Goal: Task Accomplishment & Management: Use online tool/utility

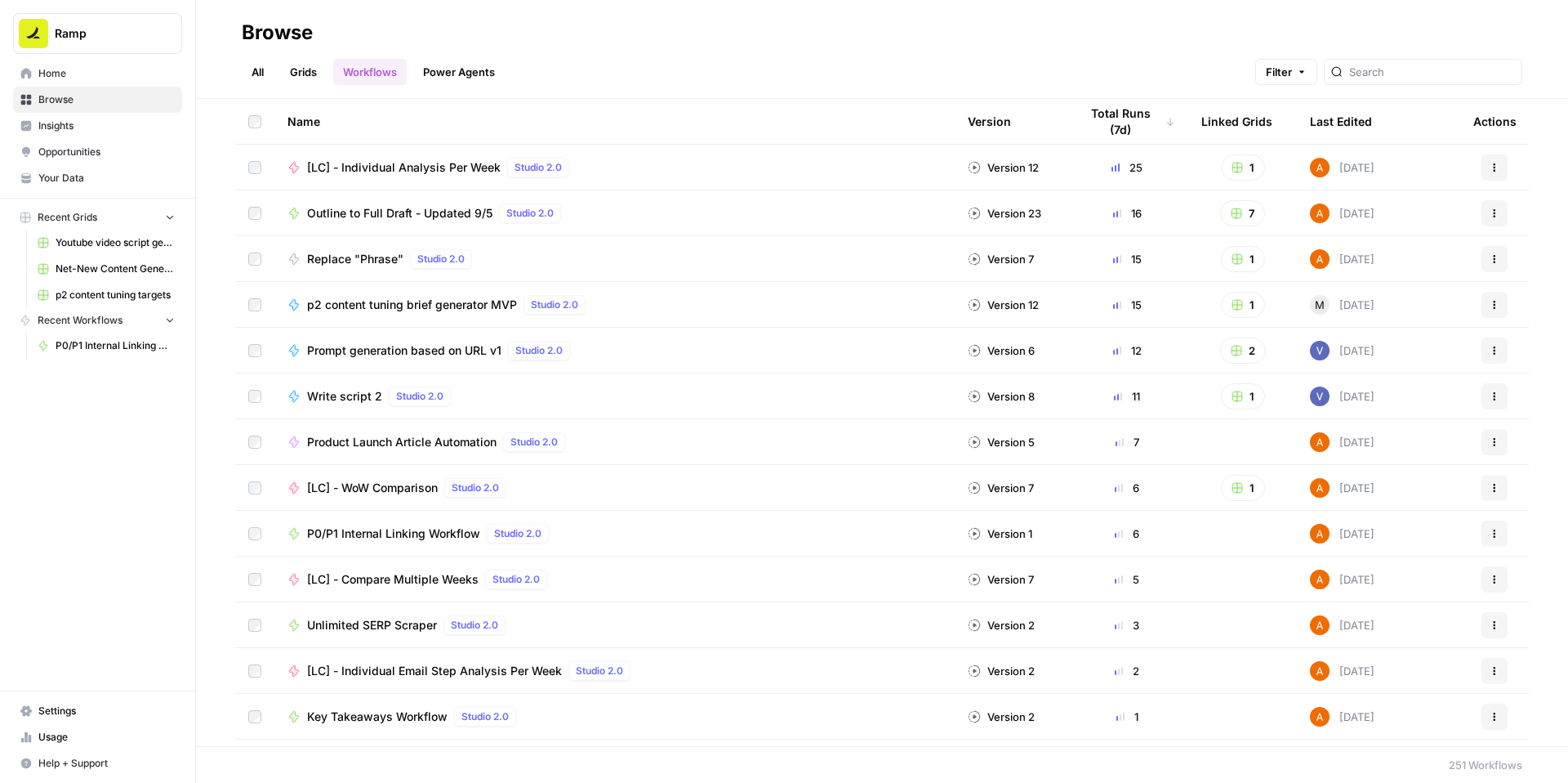
click at [380, 530] on span "P0/P1 Internal Linking Workflow" at bounding box center [394, 533] width 174 height 17
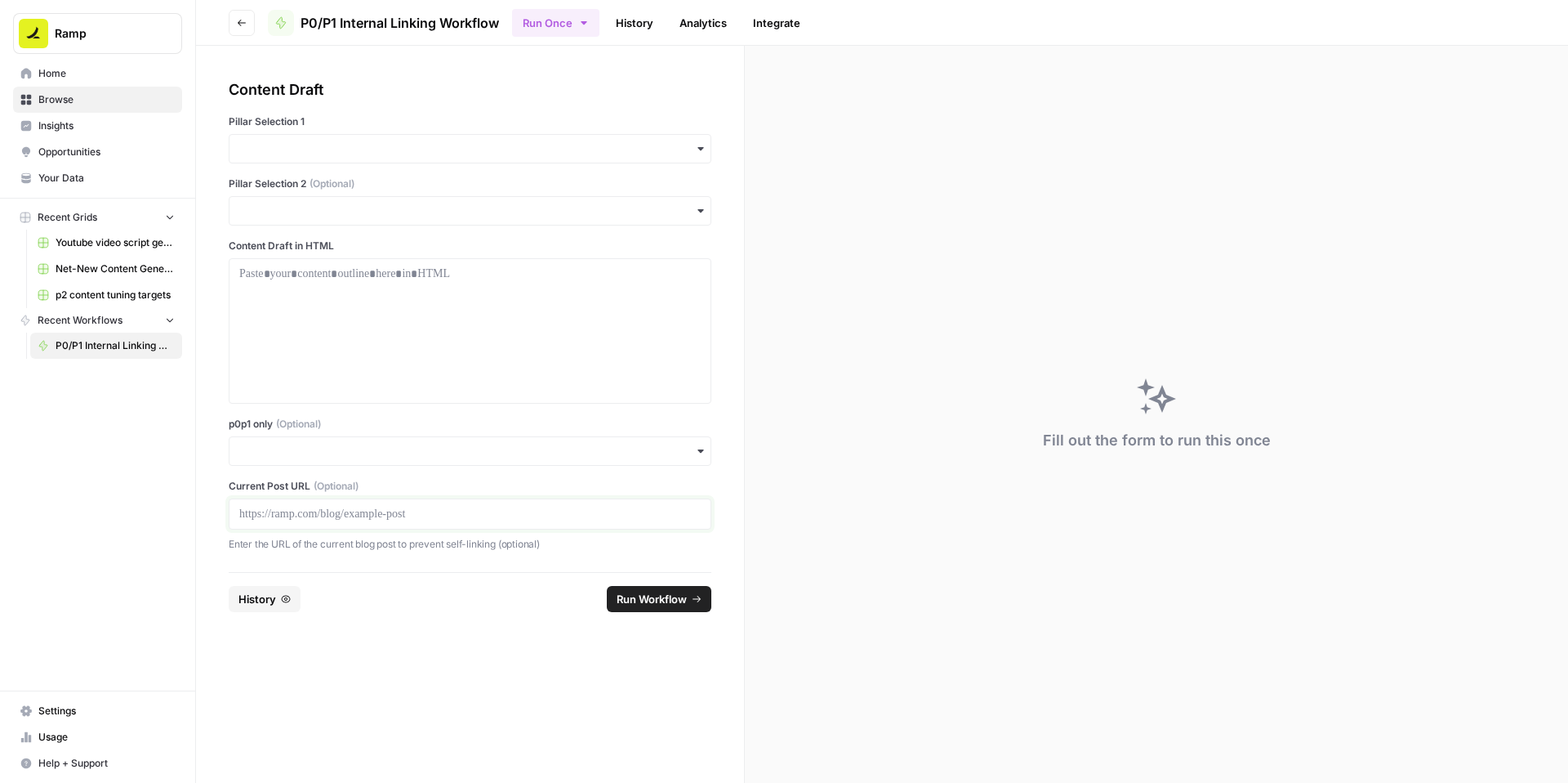
click at [406, 513] on p at bounding box center [470, 514] width 461 height 17
click at [388, 452] on input "p0p1 only (Optional)" at bounding box center [470, 451] width 461 height 17
click at [264, 492] on div "Yes" at bounding box center [470, 495] width 481 height 31
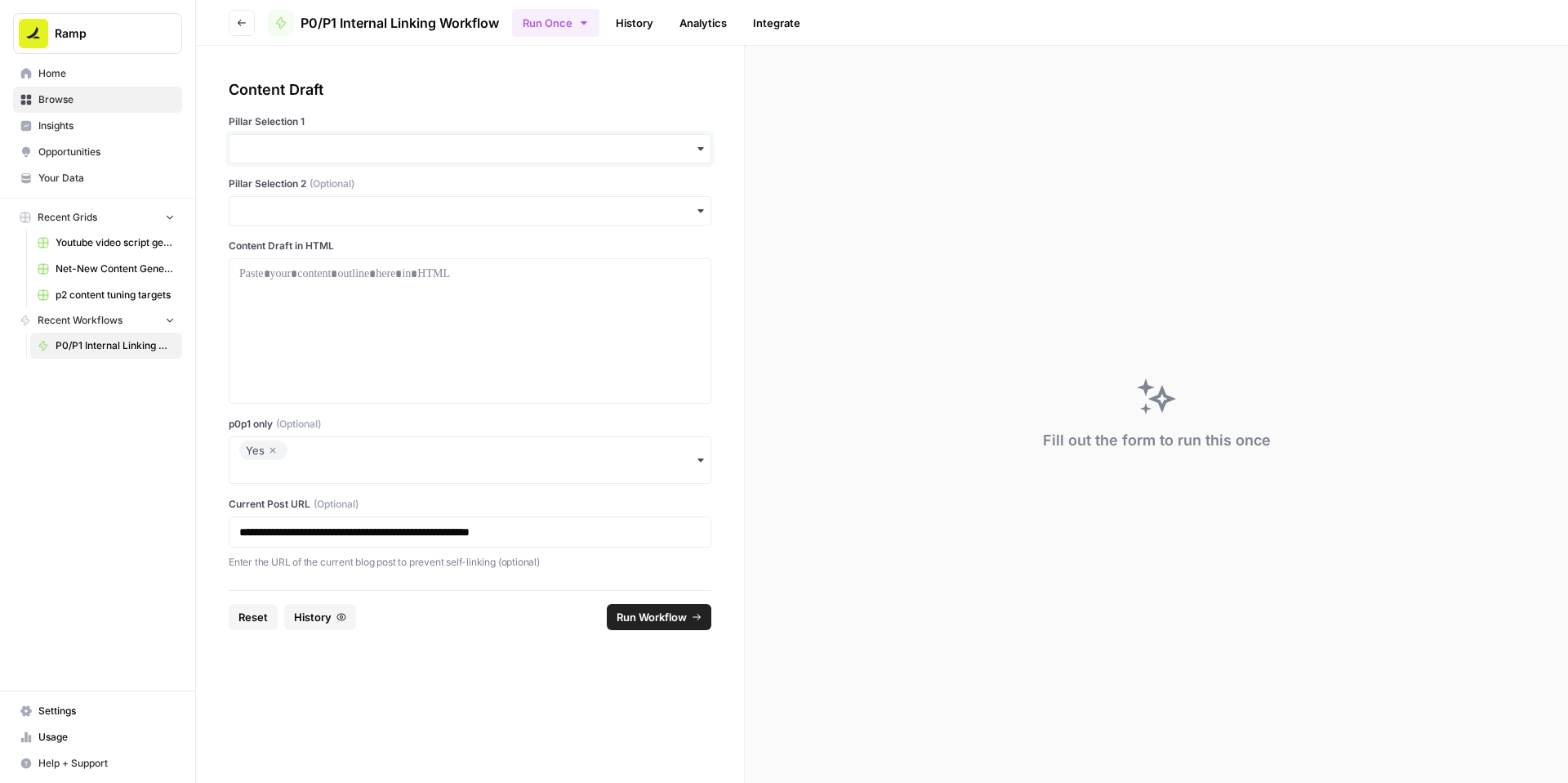
click at [439, 142] on input "Pillar Selection 1" at bounding box center [470, 148] width 461 height 17
click at [294, 254] on div "Accounting" at bounding box center [470, 254] width 481 height 31
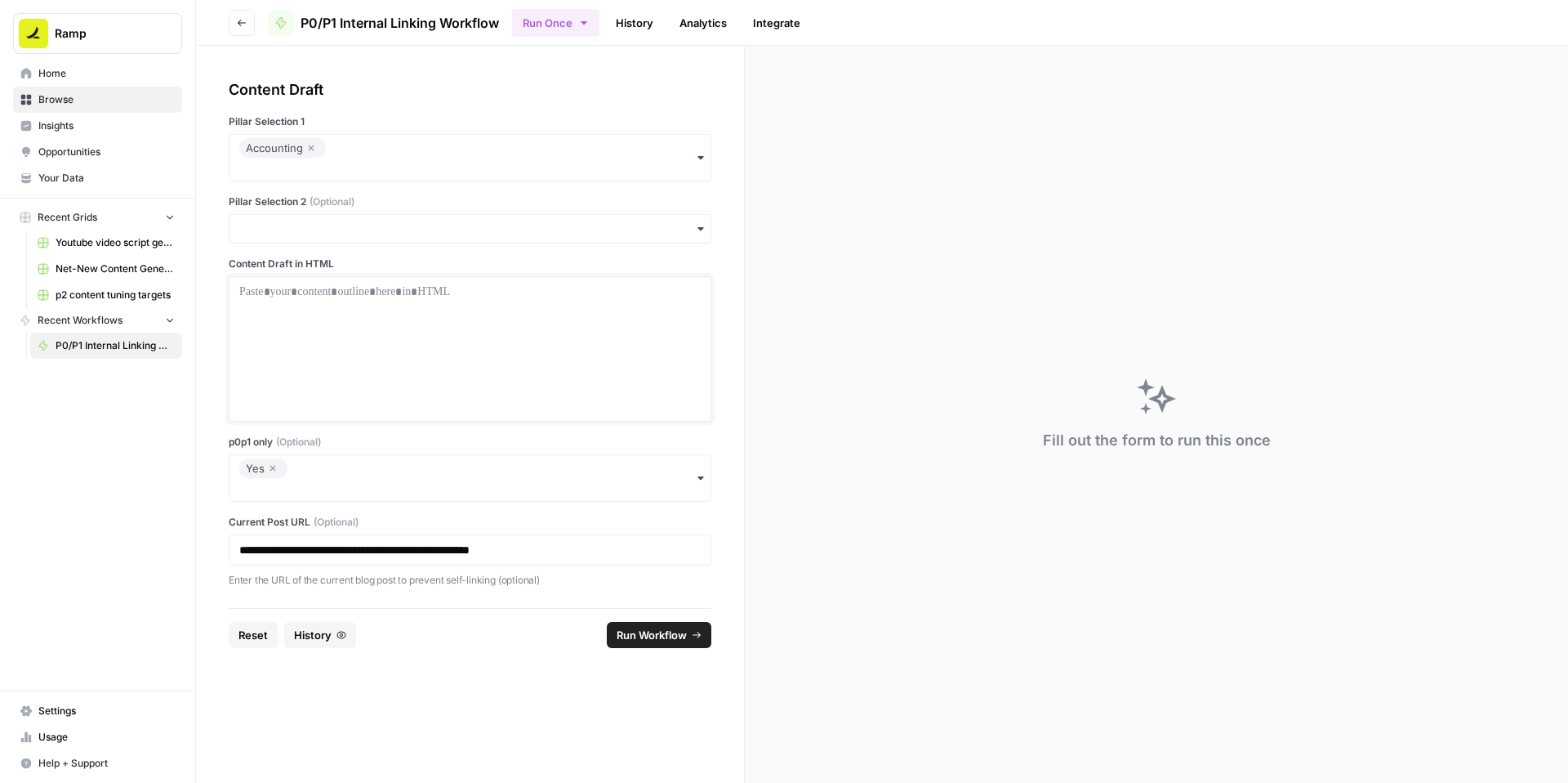
click at [266, 305] on div at bounding box center [470, 348] width 461 height 131
click at [566, 329] on div at bounding box center [470, 348] width 461 height 131
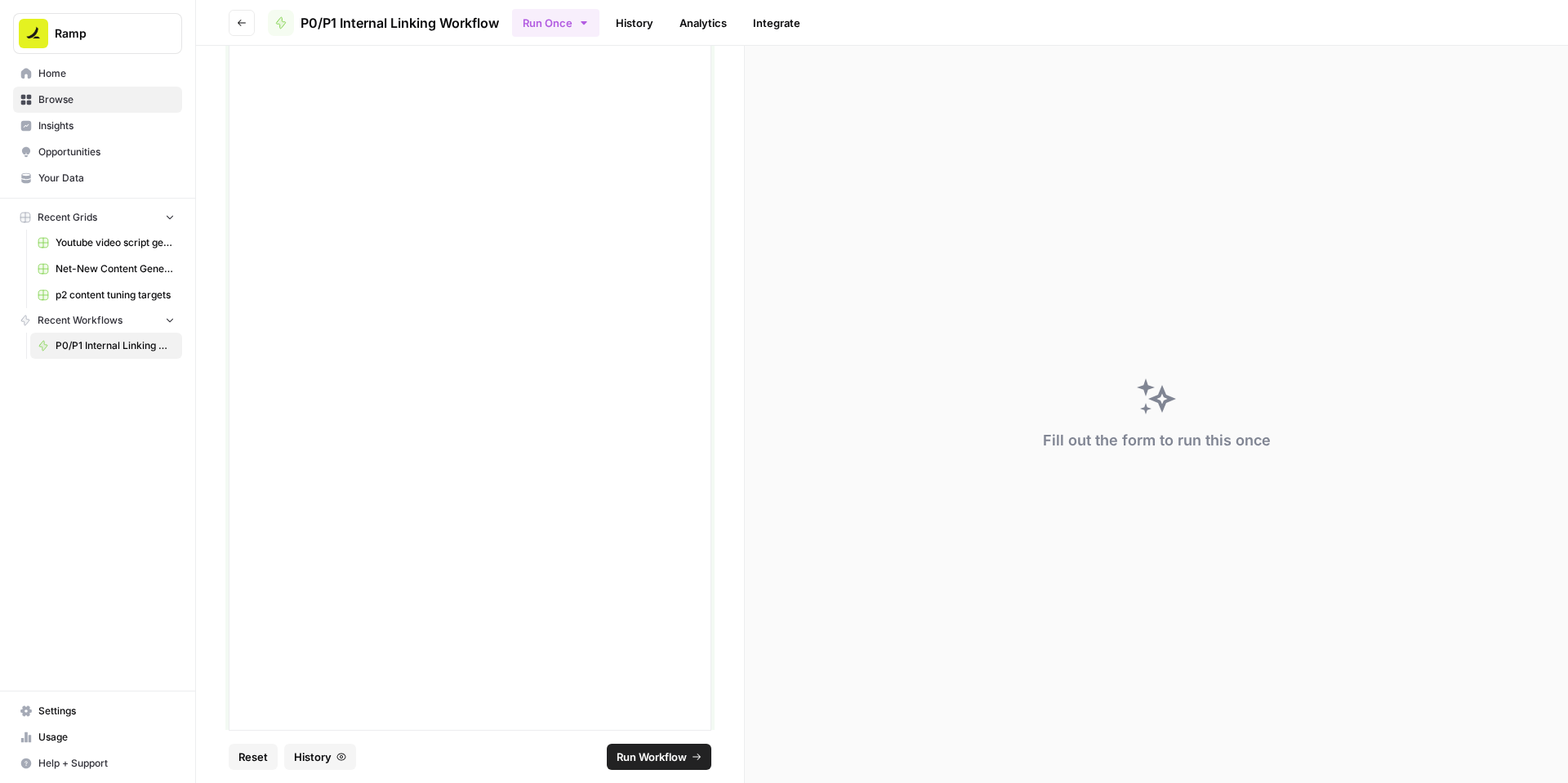
scroll to position [4011, 0]
click at [641, 758] on span "Run Workflow" at bounding box center [651, 756] width 70 height 17
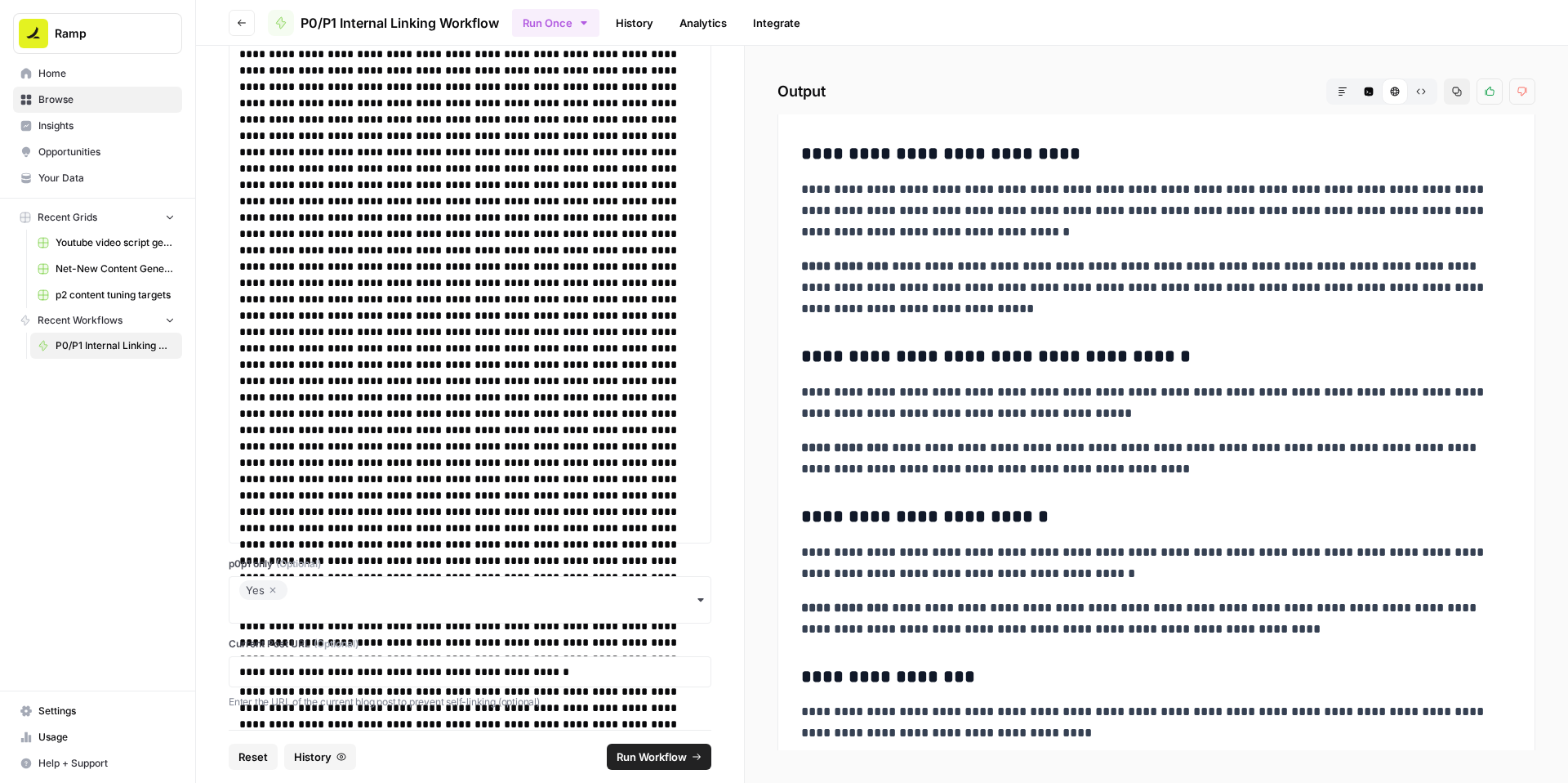
scroll to position [6585, 0]
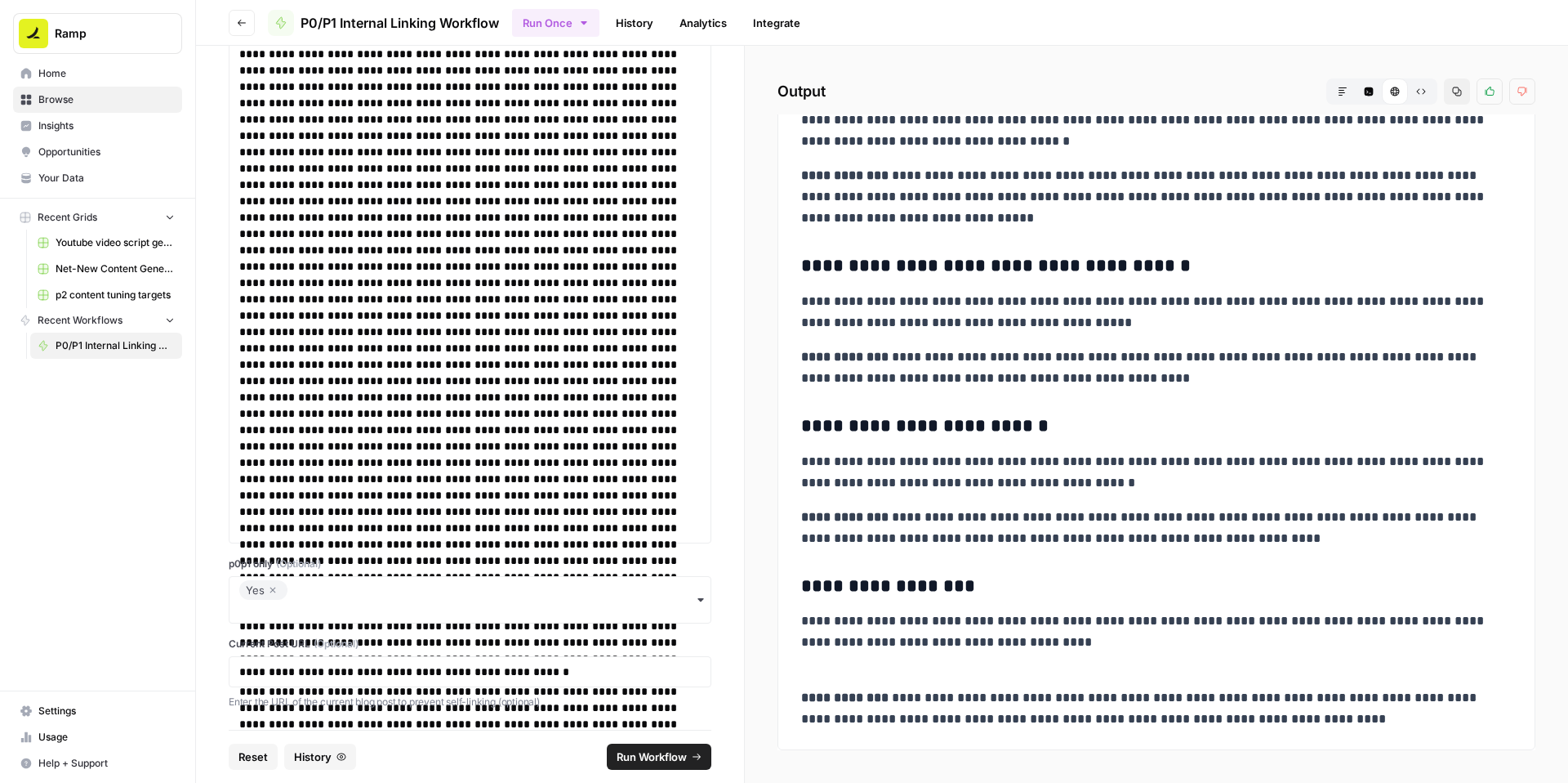
click at [1457, 89] on icon "button" at bounding box center [1457, 91] width 10 height 10
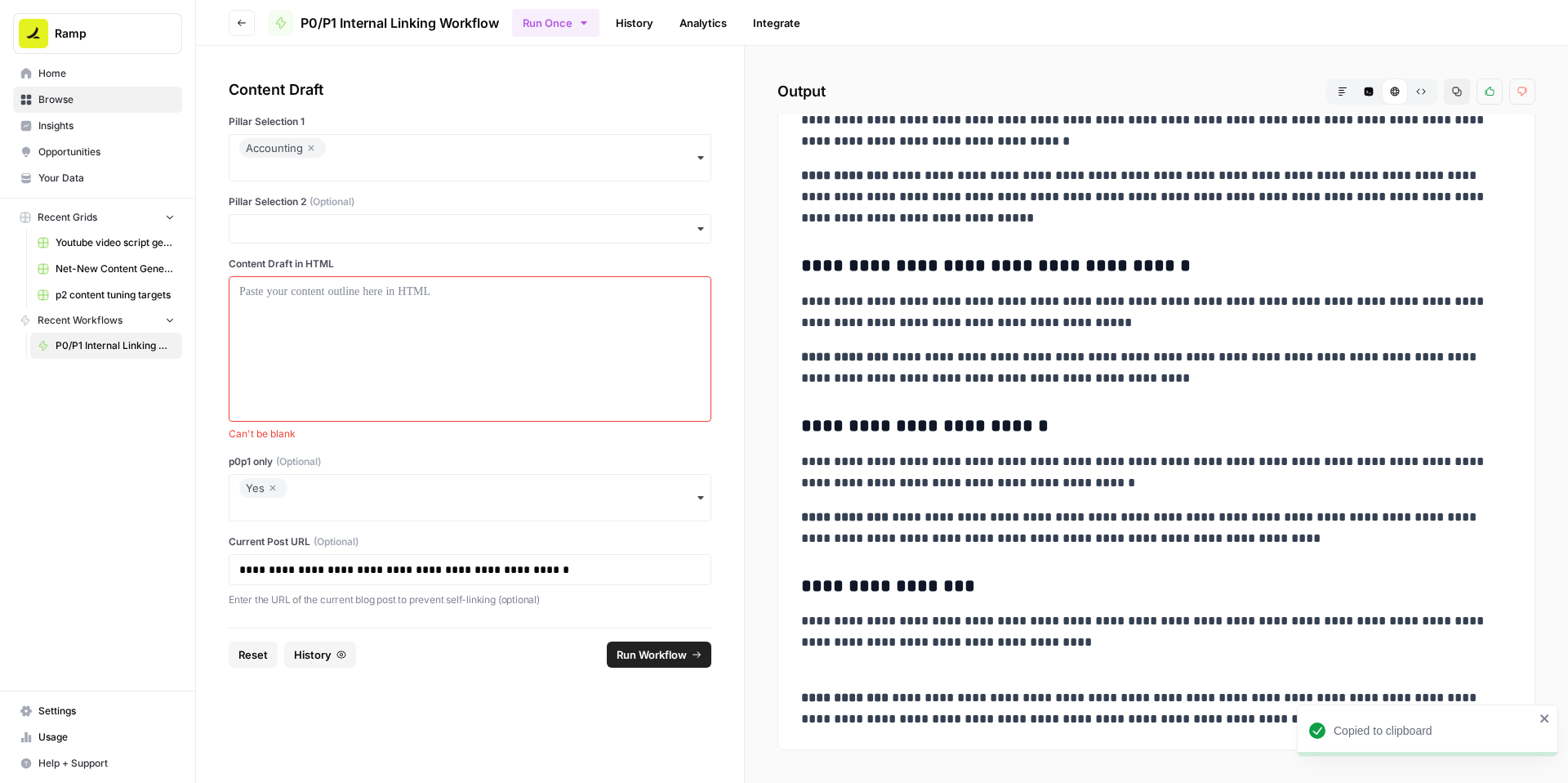
click at [273, 489] on icon "button" at bounding box center [273, 488] width 10 height 19
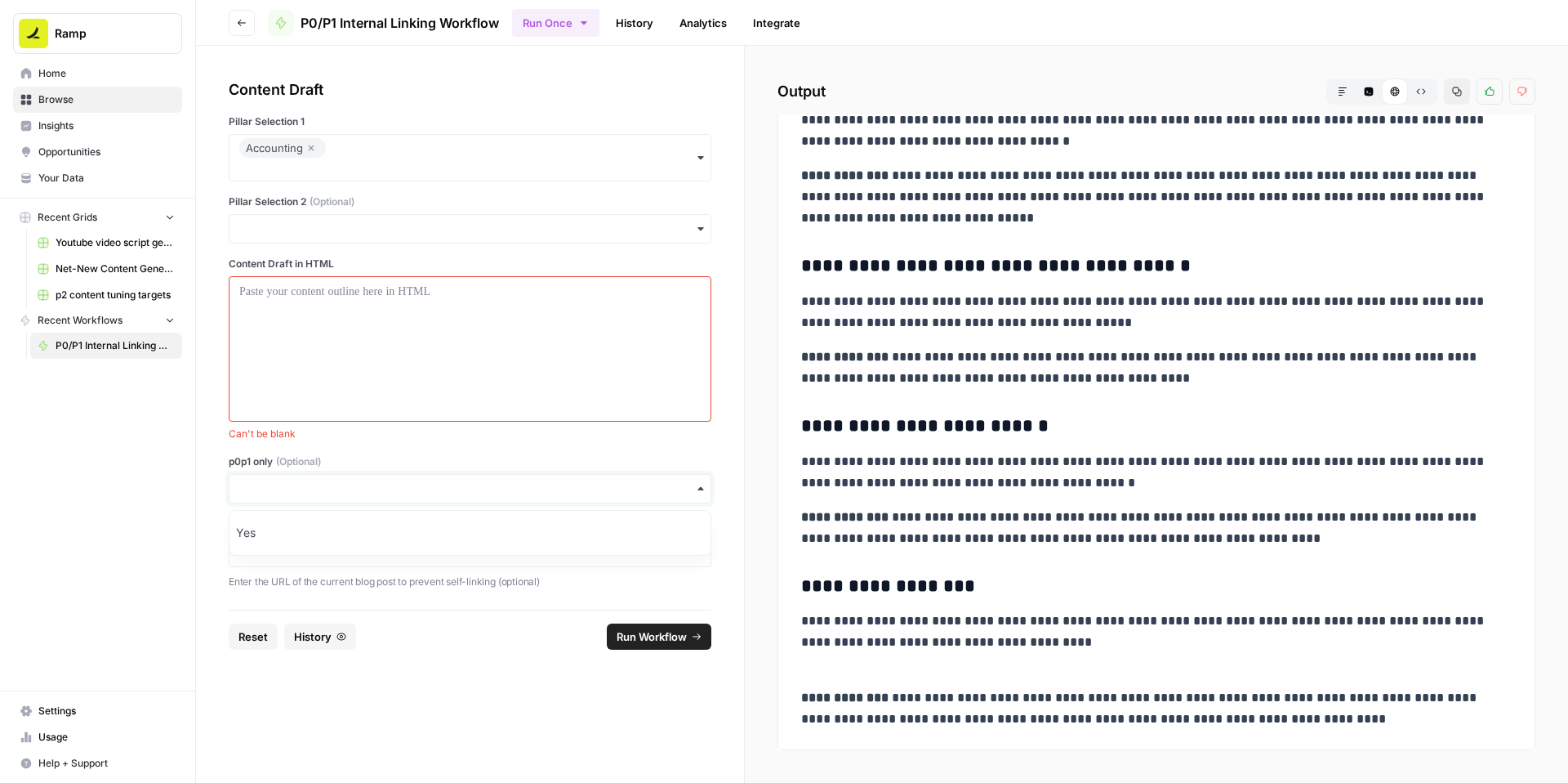
click at [297, 484] on input "p0p1 only (Optional)" at bounding box center [470, 488] width 461 height 17
click at [367, 349] on div at bounding box center [470, 348] width 461 height 131
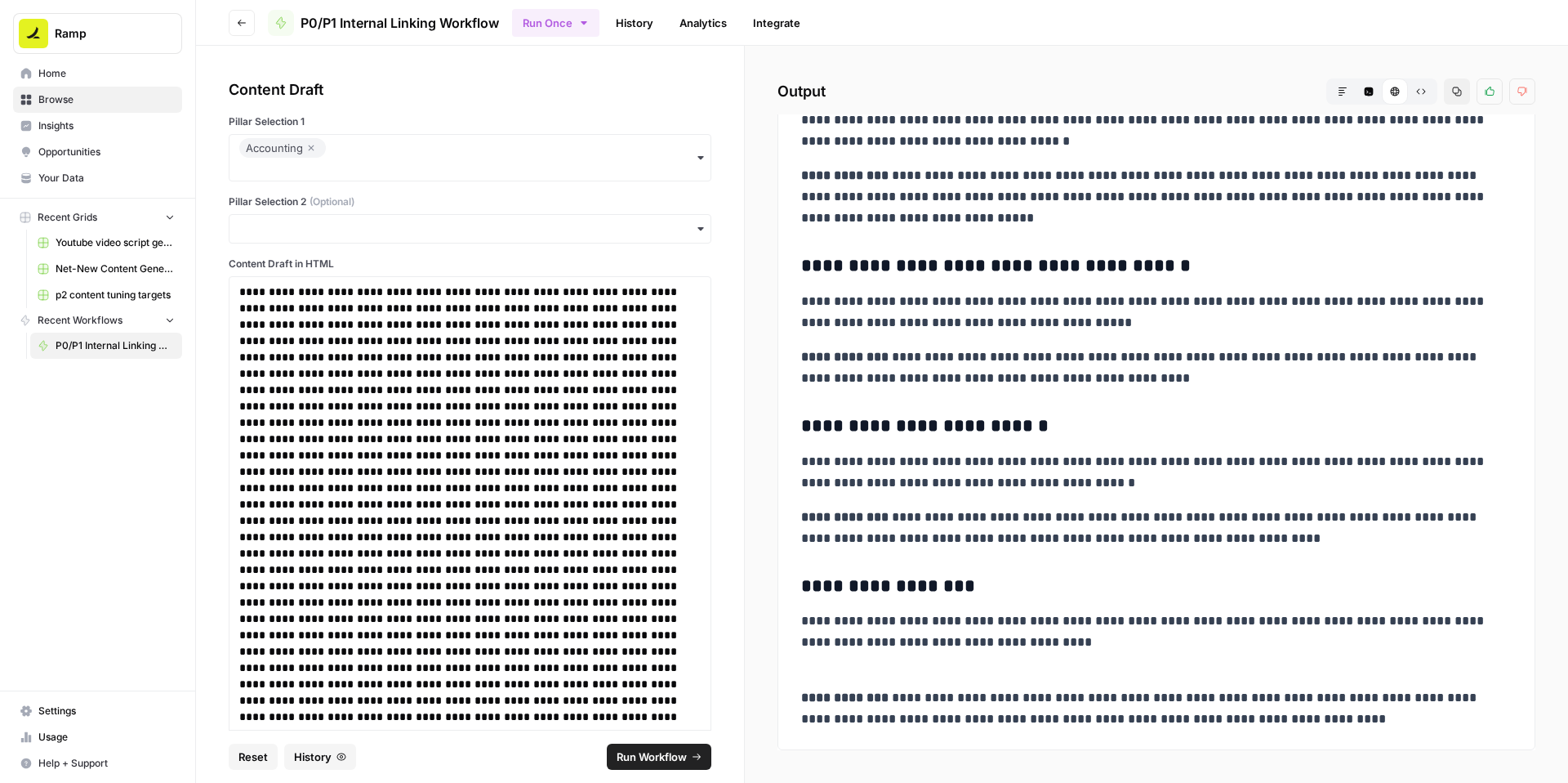
click at [663, 755] on span "Run Workflow" at bounding box center [651, 756] width 70 height 17
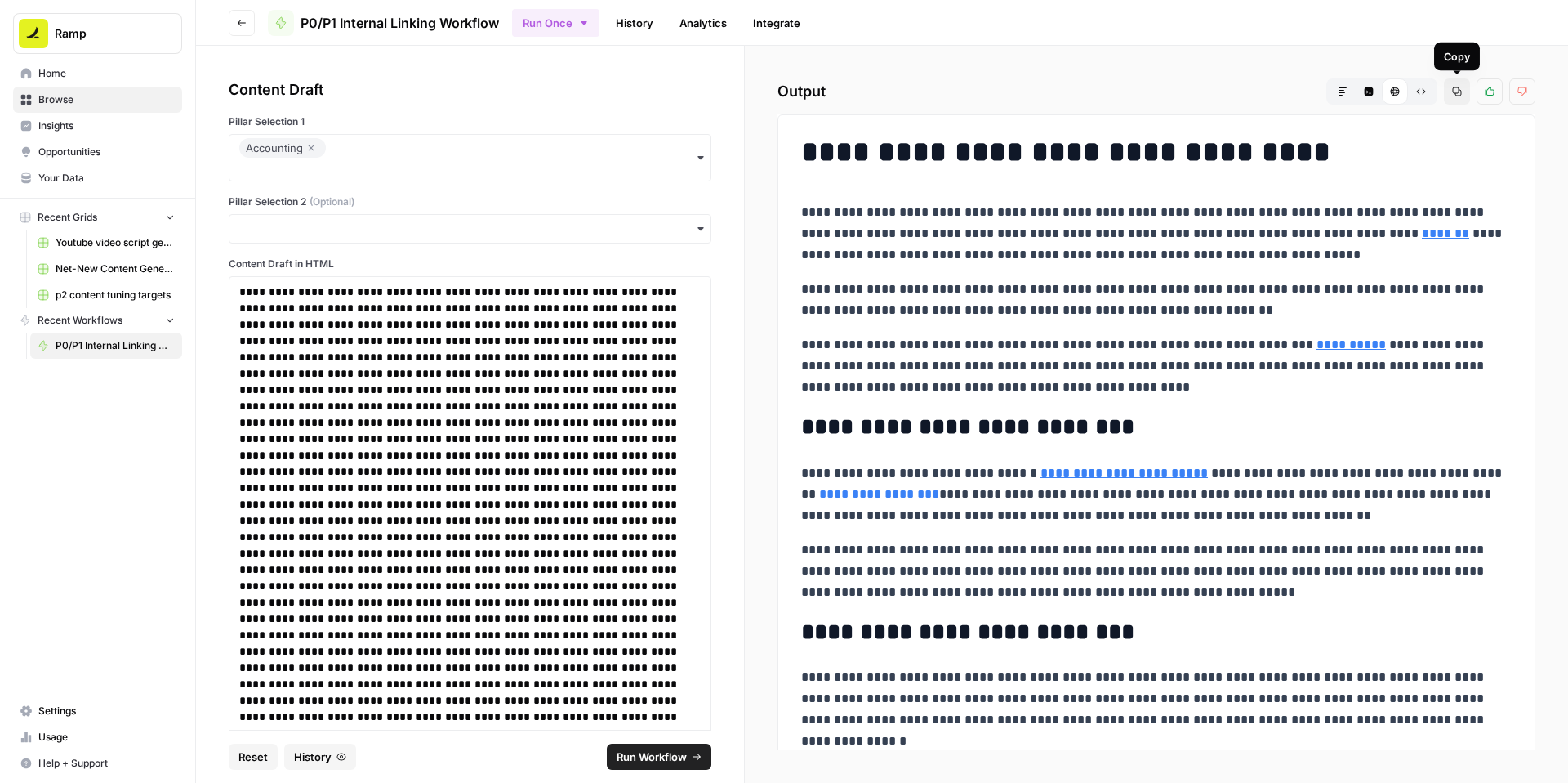
click at [1452, 89] on icon "button" at bounding box center [1457, 91] width 10 height 10
